Goal: Information Seeking & Learning: Find specific fact

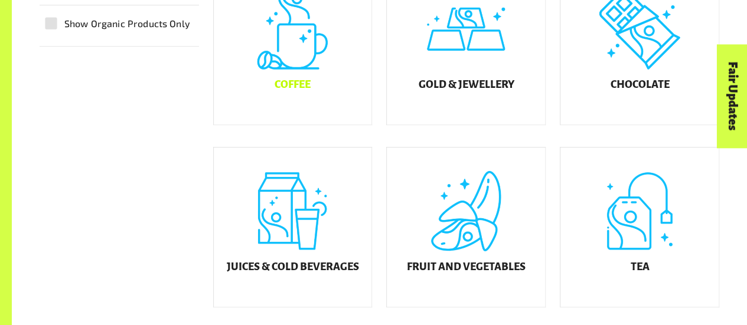
scroll to position [413, 0]
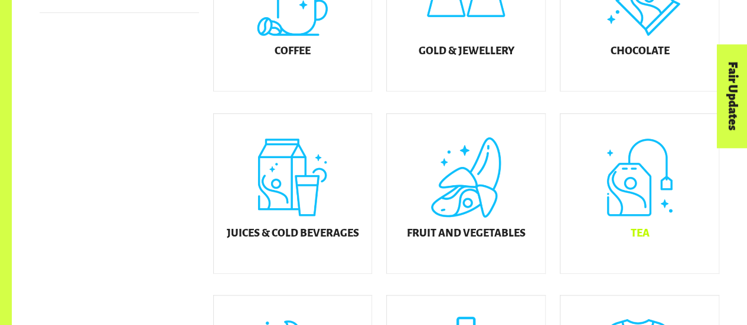
click at [605, 182] on div "Tea" at bounding box center [639, 193] width 158 height 159
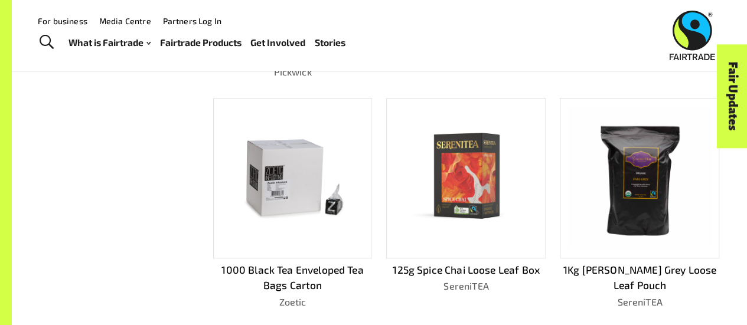
scroll to position [120, 0]
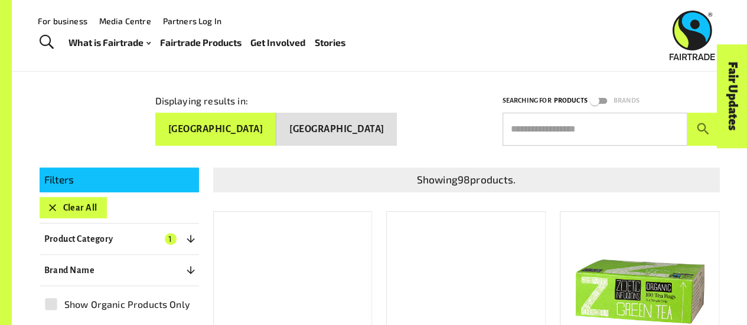
click at [573, 129] on input "text" at bounding box center [595, 129] width 185 height 33
type input "*"
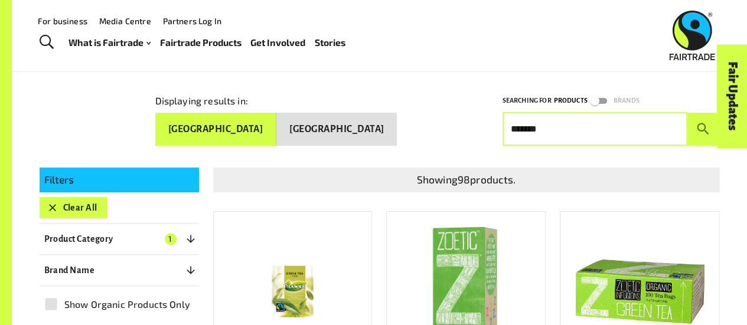
click at [687, 113] on button "submit" at bounding box center [703, 129] width 32 height 33
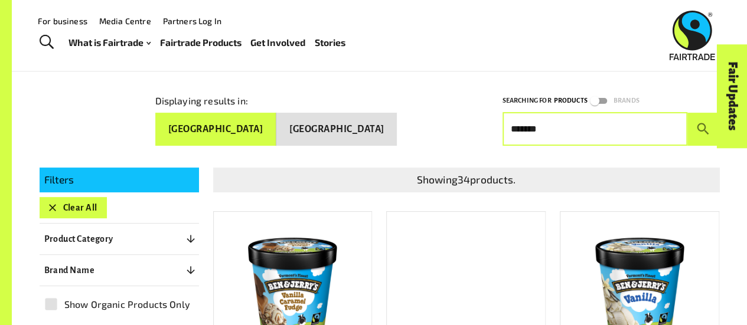
click at [582, 146] on div at bounding box center [380, 157] width 680 height 22
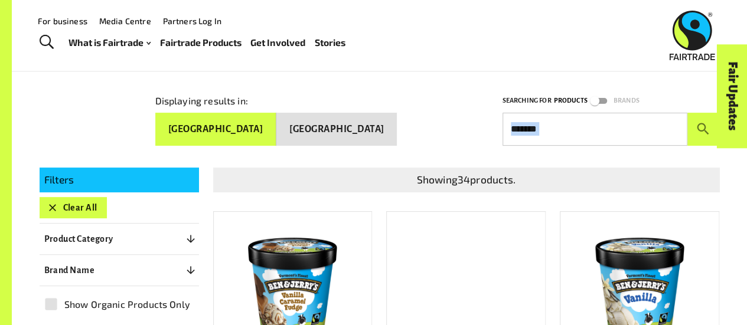
drag, startPoint x: 582, startPoint y: 143, endPoint x: 579, endPoint y: 132, distance: 11.6
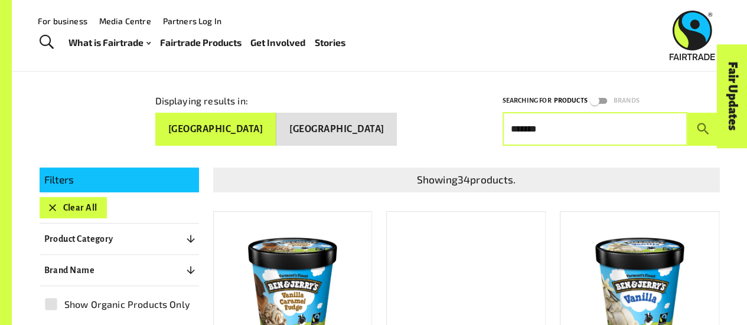
click at [580, 131] on input "*******" at bounding box center [595, 129] width 185 height 33
type input "**********"
click at [687, 113] on button "submit" at bounding box center [703, 129] width 32 height 33
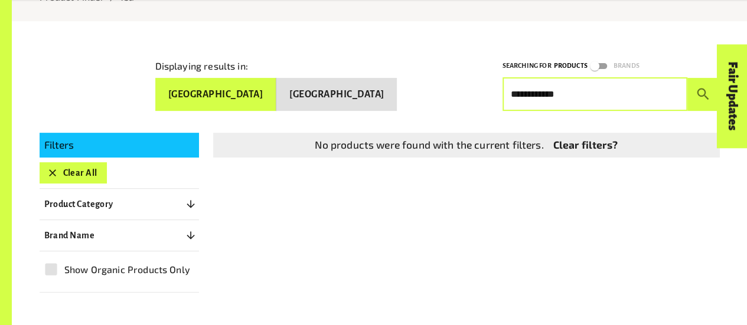
scroll to position [179, 0]
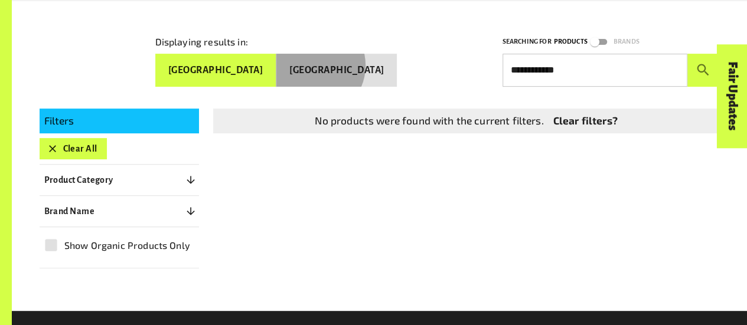
click at [354, 63] on button "[GEOGRAPHIC_DATA]" at bounding box center [336, 70] width 120 height 33
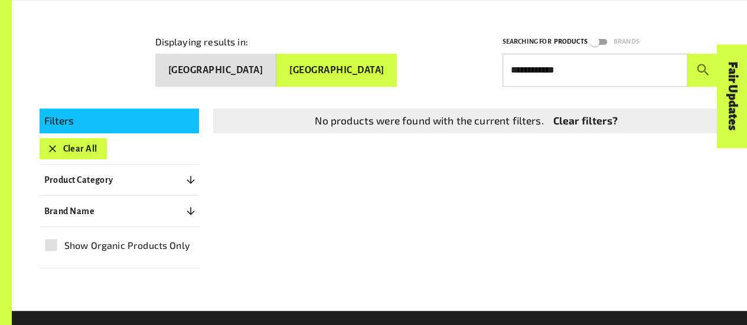
click at [276, 70] on button "[GEOGRAPHIC_DATA]" at bounding box center [215, 70] width 121 height 33
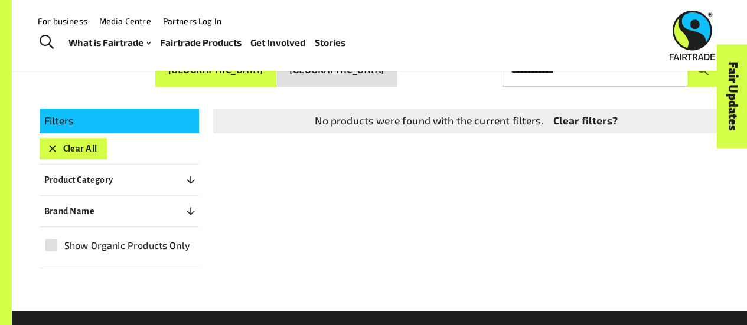
drag, startPoint x: 71, startPoint y: 145, endPoint x: 77, endPoint y: 142, distance: 6.1
click at [72, 145] on button "Clear All" at bounding box center [73, 148] width 67 height 21
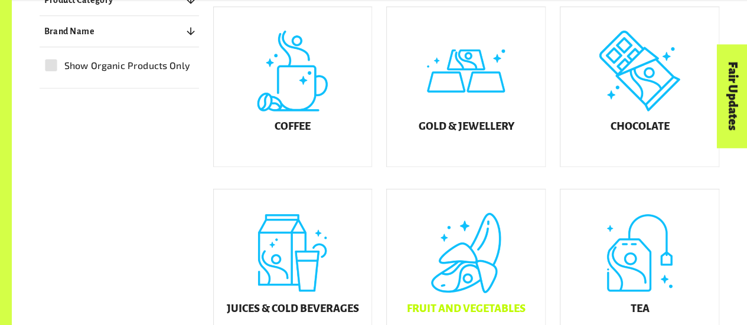
scroll to position [356, 0]
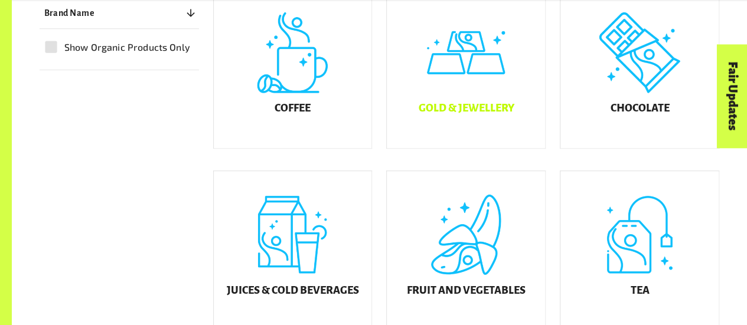
click at [467, 91] on div "Gold & Jewellery" at bounding box center [466, 68] width 158 height 159
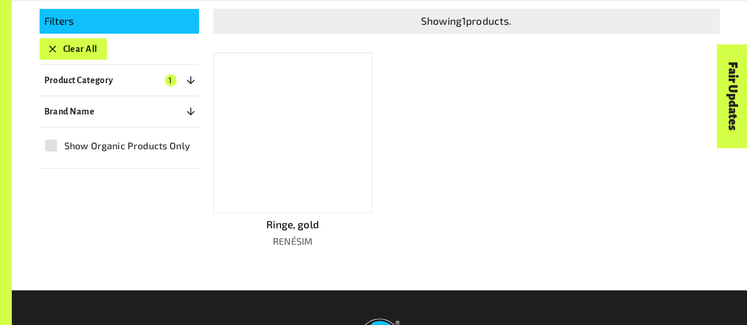
scroll to position [297, 0]
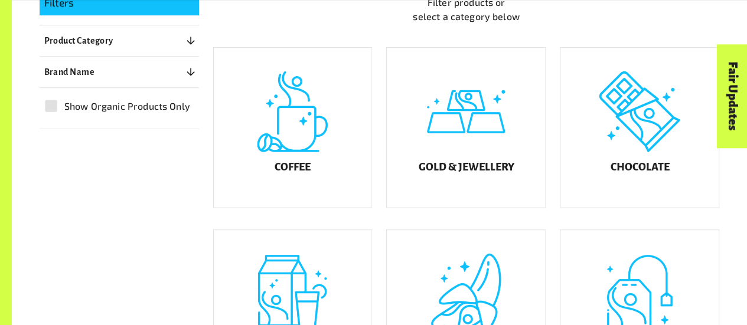
scroll to position [356, 0]
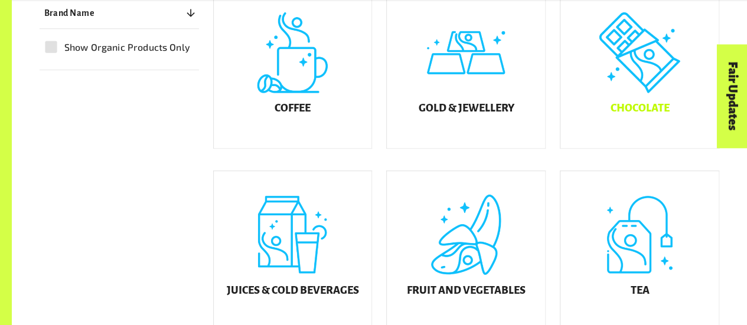
click at [640, 94] on div "Chocolate" at bounding box center [639, 68] width 158 height 159
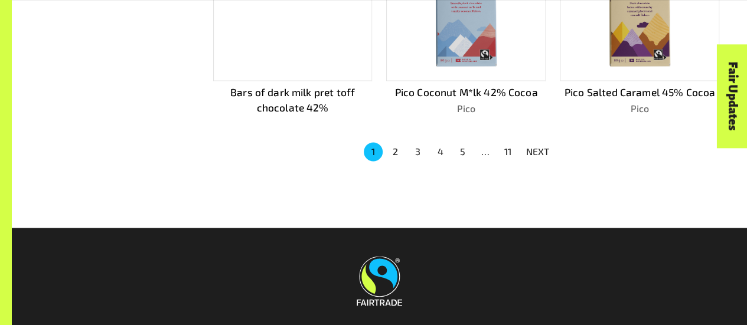
scroll to position [888, 0]
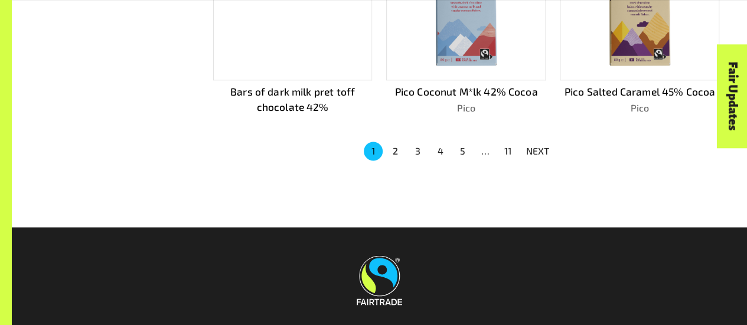
click at [420, 148] on button "3" at bounding box center [418, 151] width 19 height 19
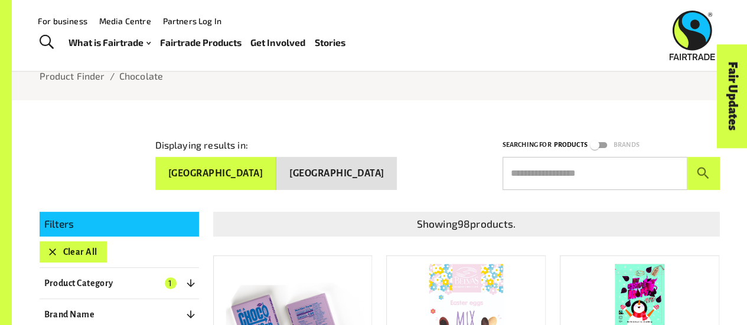
scroll to position [16, 0]
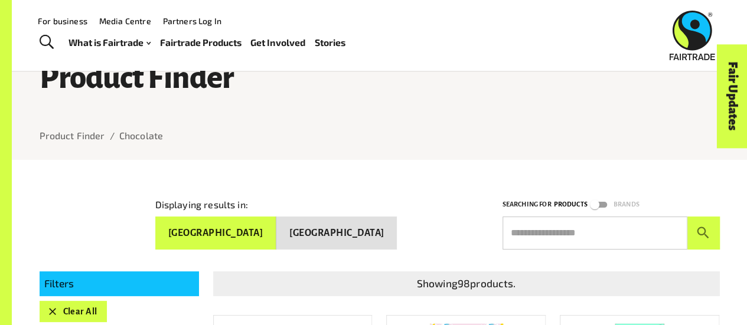
click at [556, 242] on input "text" at bounding box center [595, 233] width 185 height 33
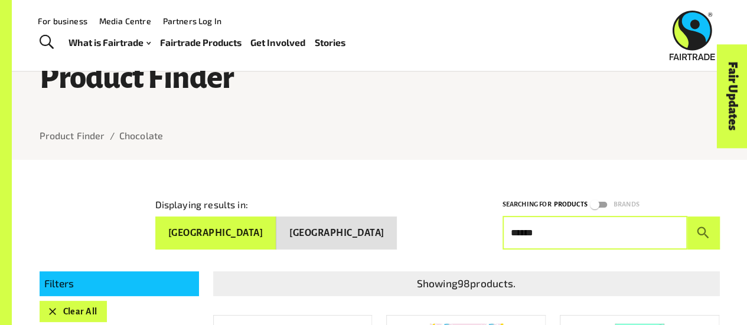
type input "******"
click at [687, 217] on button "submit" at bounding box center [703, 233] width 32 height 33
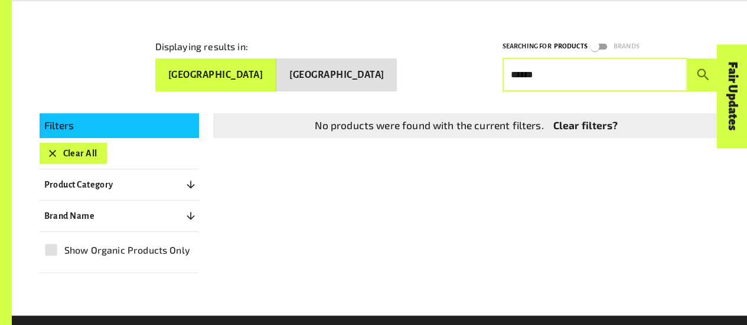
scroll to position [193, 0]
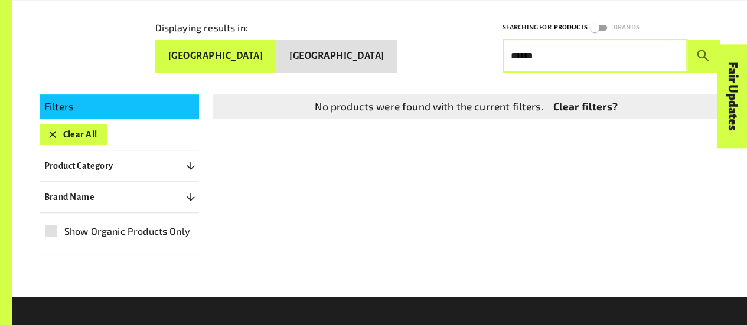
click at [120, 159] on button "Product Category 0" at bounding box center [119, 165] width 159 height 21
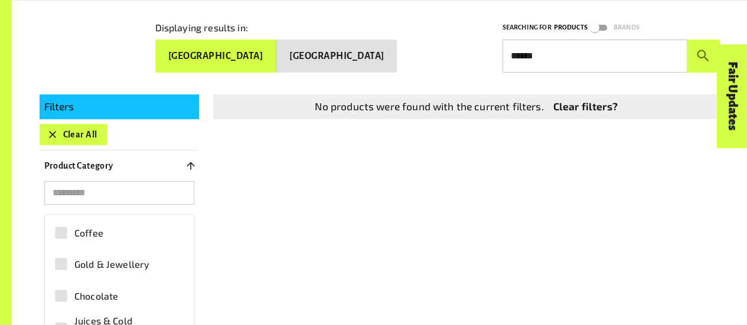
click at [126, 172] on button "Product Category 0" at bounding box center [119, 165] width 159 height 21
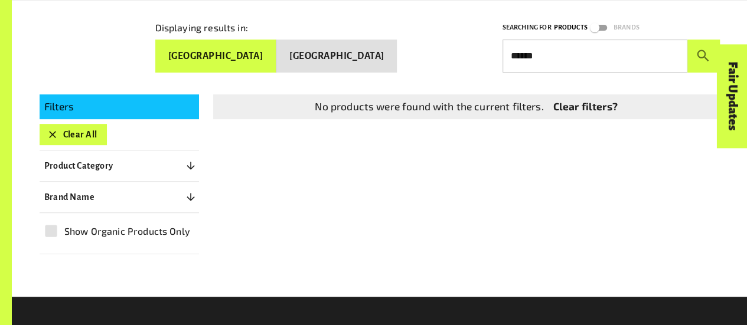
click at [116, 206] on div "Filters Clear All Product Category 0 ​ Coffee Gold & Jewellery Chocolate Juices…" at bounding box center [119, 174] width 159 height 161
click at [116, 197] on button "Brand Name 0" at bounding box center [119, 197] width 159 height 21
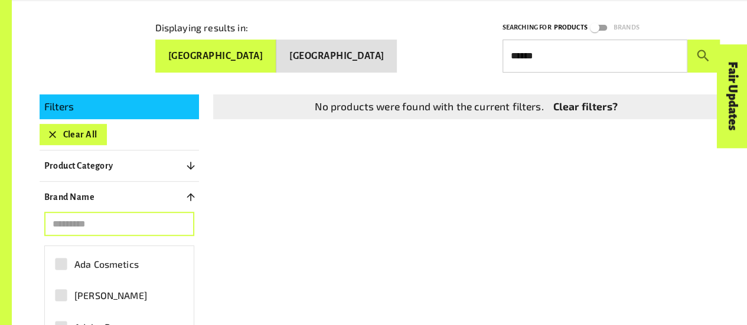
click at [112, 218] on input "search" at bounding box center [119, 225] width 150 height 24
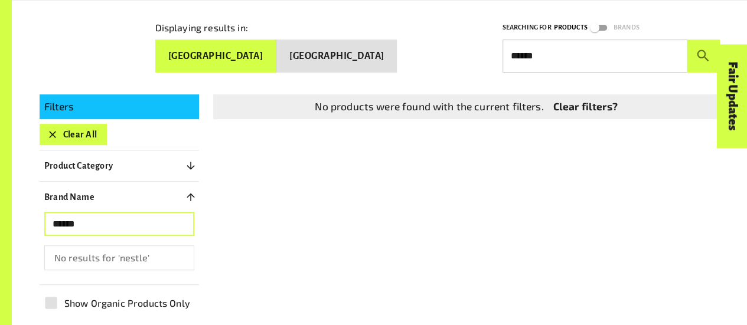
type input "******"
click at [584, 43] on input "******" at bounding box center [595, 56] width 185 height 33
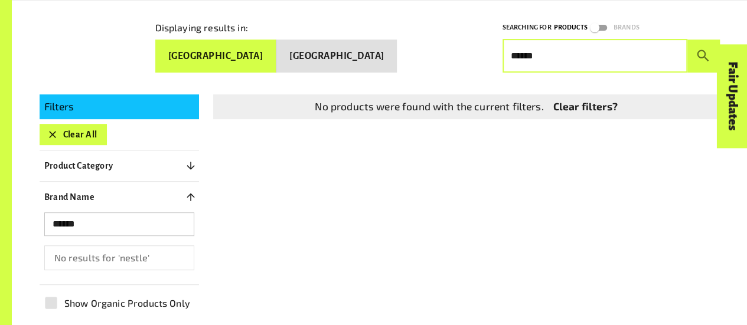
click at [584, 43] on input "******" at bounding box center [595, 56] width 185 height 33
click at [687, 40] on button "submit" at bounding box center [703, 56] width 32 height 33
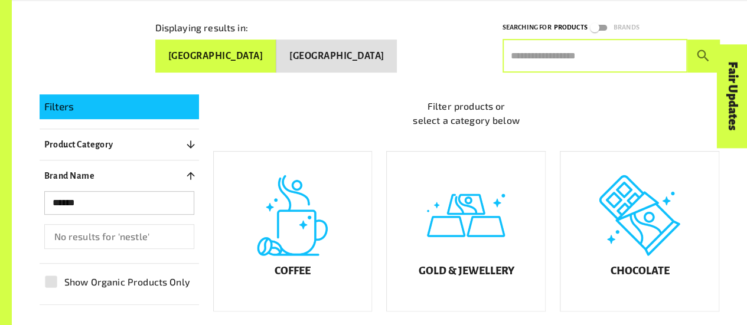
click at [119, 208] on div "****** ​ No results for 'nestle'" at bounding box center [119, 220] width 159 height 58
click at [117, 194] on input "******" at bounding box center [119, 203] width 150 height 24
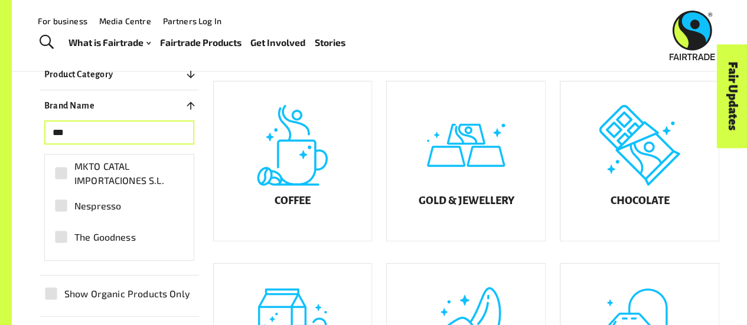
scroll to position [252, 0]
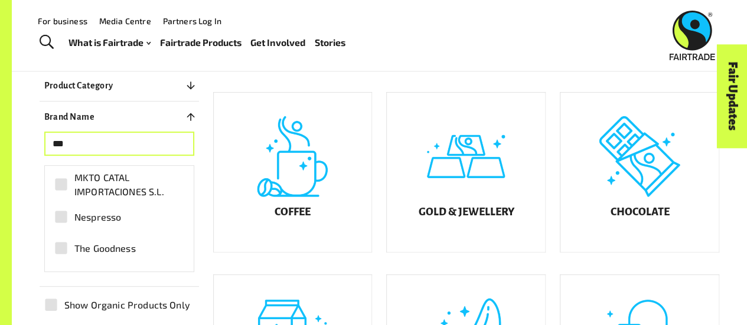
click at [80, 133] on input "***" at bounding box center [119, 144] width 150 height 24
click at [79, 133] on input "***" at bounding box center [119, 144] width 150 height 24
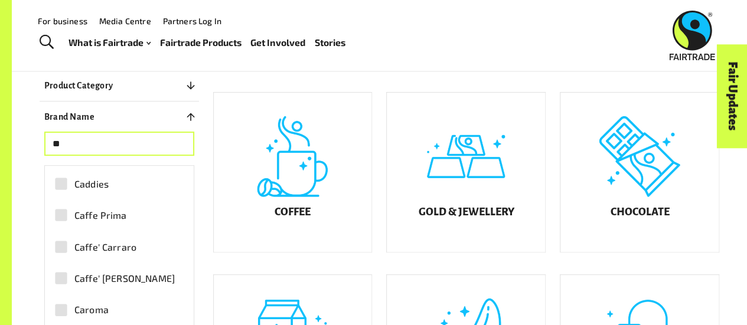
type input "*"
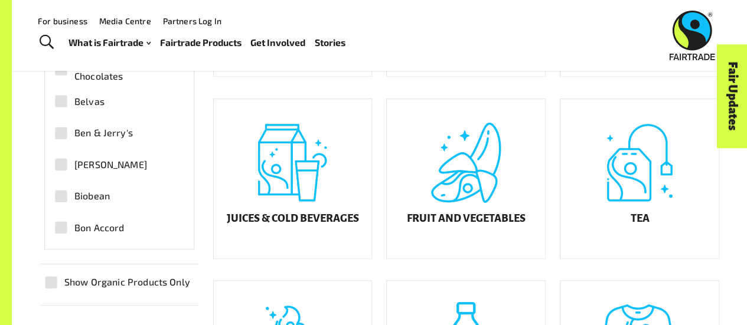
scroll to position [224, 0]
click at [113, 137] on span "Ben & Jerry's" at bounding box center [103, 133] width 58 height 14
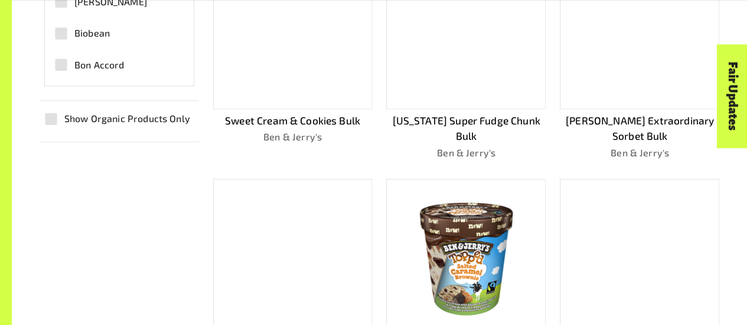
scroll to position [804, 0]
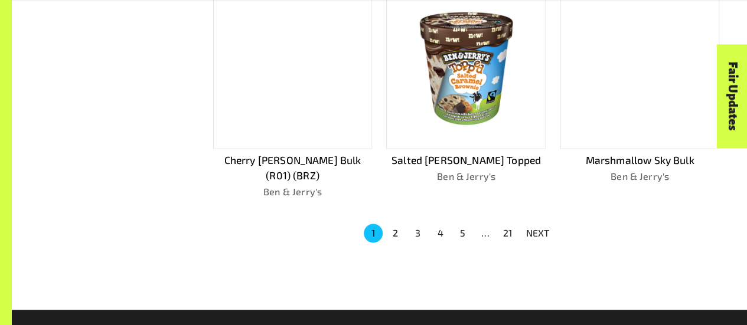
drag, startPoint x: 392, startPoint y: 225, endPoint x: 396, endPoint y: 216, distance: 9.8
click at [392, 225] on ul "1 2 3 4 5 … 21 NEXT" at bounding box center [459, 233] width 195 height 21
click at [396, 224] on button "2" at bounding box center [395, 233] width 19 height 19
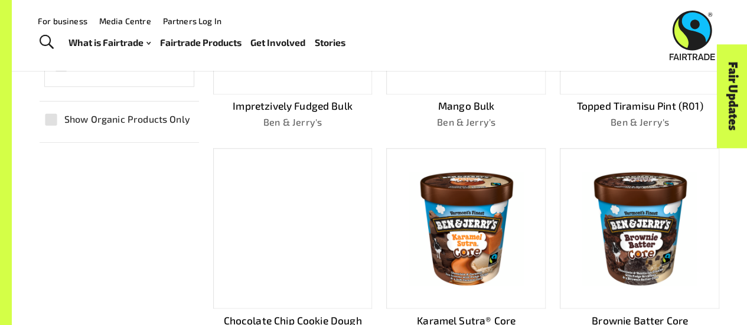
scroll to position [670, 0]
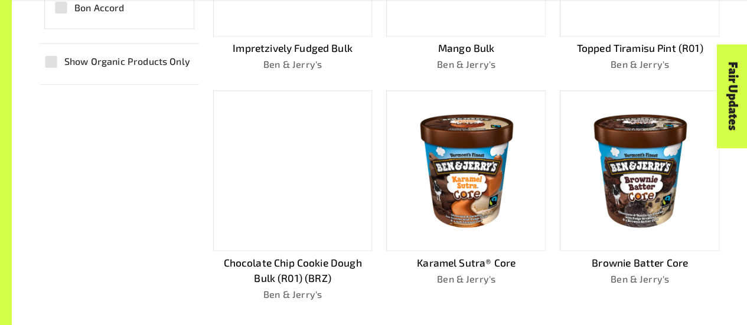
click at [354, 149] on div at bounding box center [292, 170] width 159 height 161
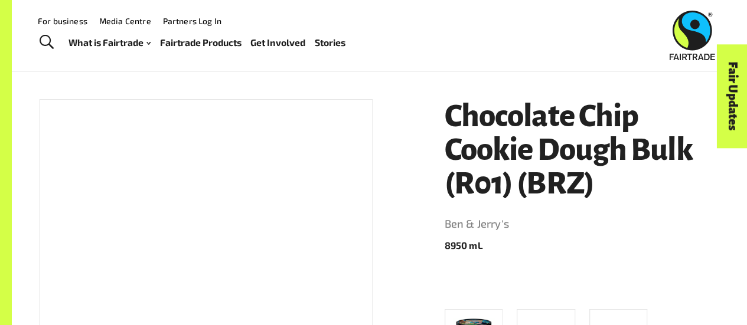
scroll to position [61, 0]
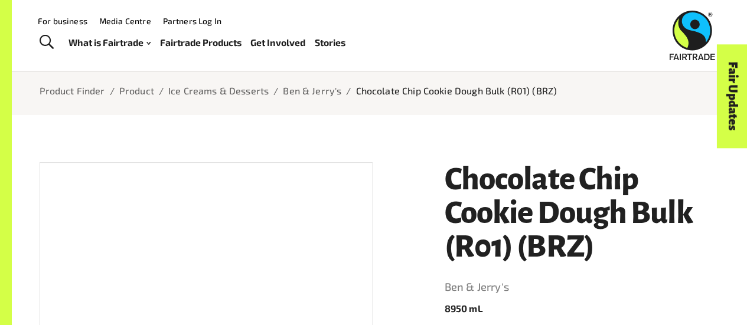
click at [508, 119] on div at bounding box center [380, 131] width 680 height 32
click at [508, 209] on h1 "Chocolate Chip Cookie Dough Bulk (R01) (BRZ)" at bounding box center [582, 212] width 275 height 101
click at [508, 207] on h1 "Chocolate Chip Cookie Dough Bulk (R01) (BRZ)" at bounding box center [582, 212] width 275 height 101
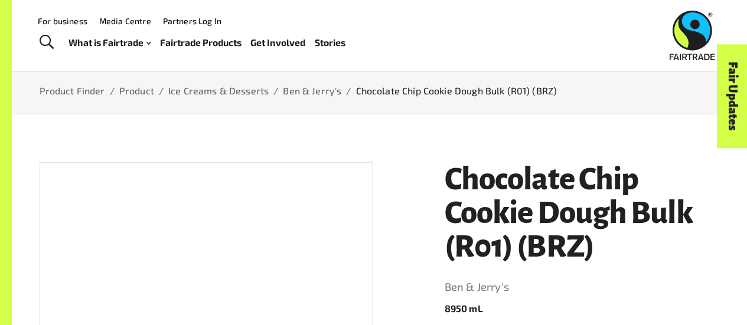
click at [507, 204] on h1 "Chocolate Chip Cookie Dough Bulk (R01) (BRZ)" at bounding box center [582, 212] width 275 height 101
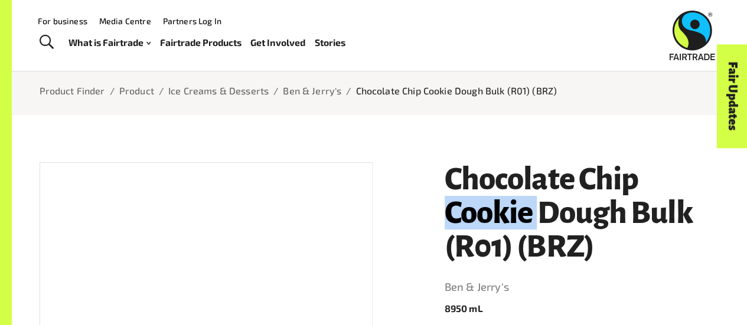
click at [506, 203] on h1 "Chocolate Chip Cookie Dough Bulk (R01) (BRZ)" at bounding box center [582, 212] width 275 height 101
click at [505, 203] on h1 "Chocolate Chip Cookie Dough Bulk (R01) (BRZ)" at bounding box center [582, 212] width 275 height 101
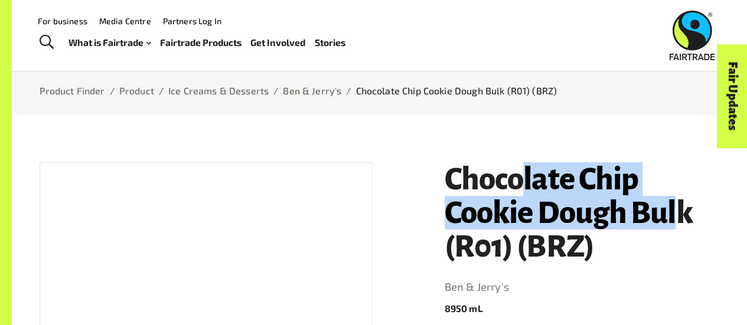
drag, startPoint x: 679, startPoint y: 212, endPoint x: 595, endPoint y: 198, distance: 84.9
click at [544, 182] on h1 "Chocolate Chip Cookie Dough Bulk (R01) (BRZ)" at bounding box center [582, 212] width 275 height 101
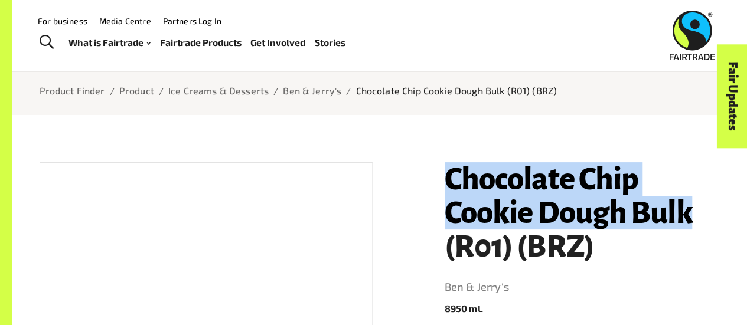
drag, startPoint x: 681, startPoint y: 214, endPoint x: 448, endPoint y: 163, distance: 239.3
copy h1 "Chocolate Chip Cookie Dough Bulk"
